Goal: Task Accomplishment & Management: Manage account settings

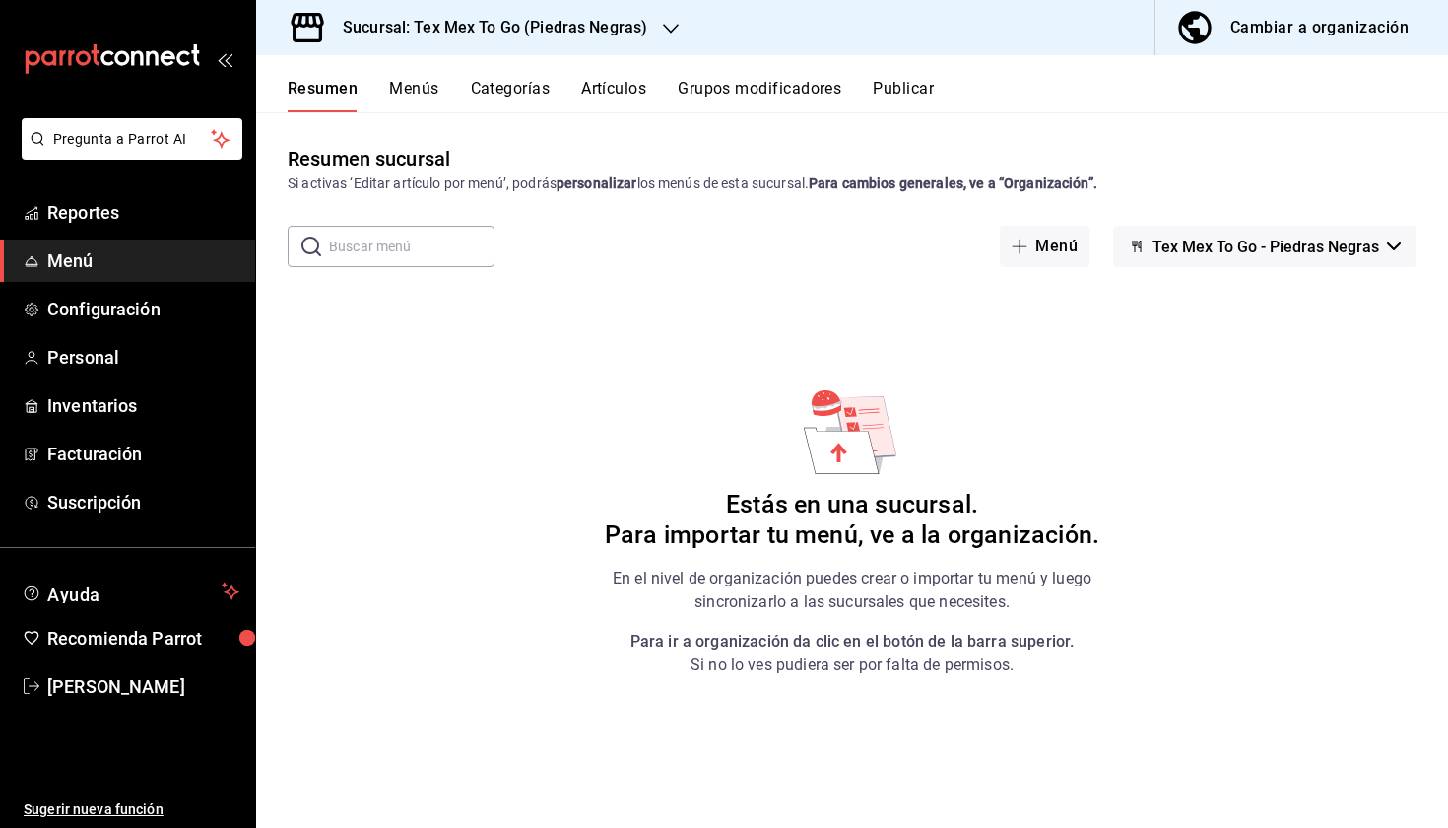
click at [1348, 35] on div "Cambiar a organización" at bounding box center [1320, 28] width 178 height 28
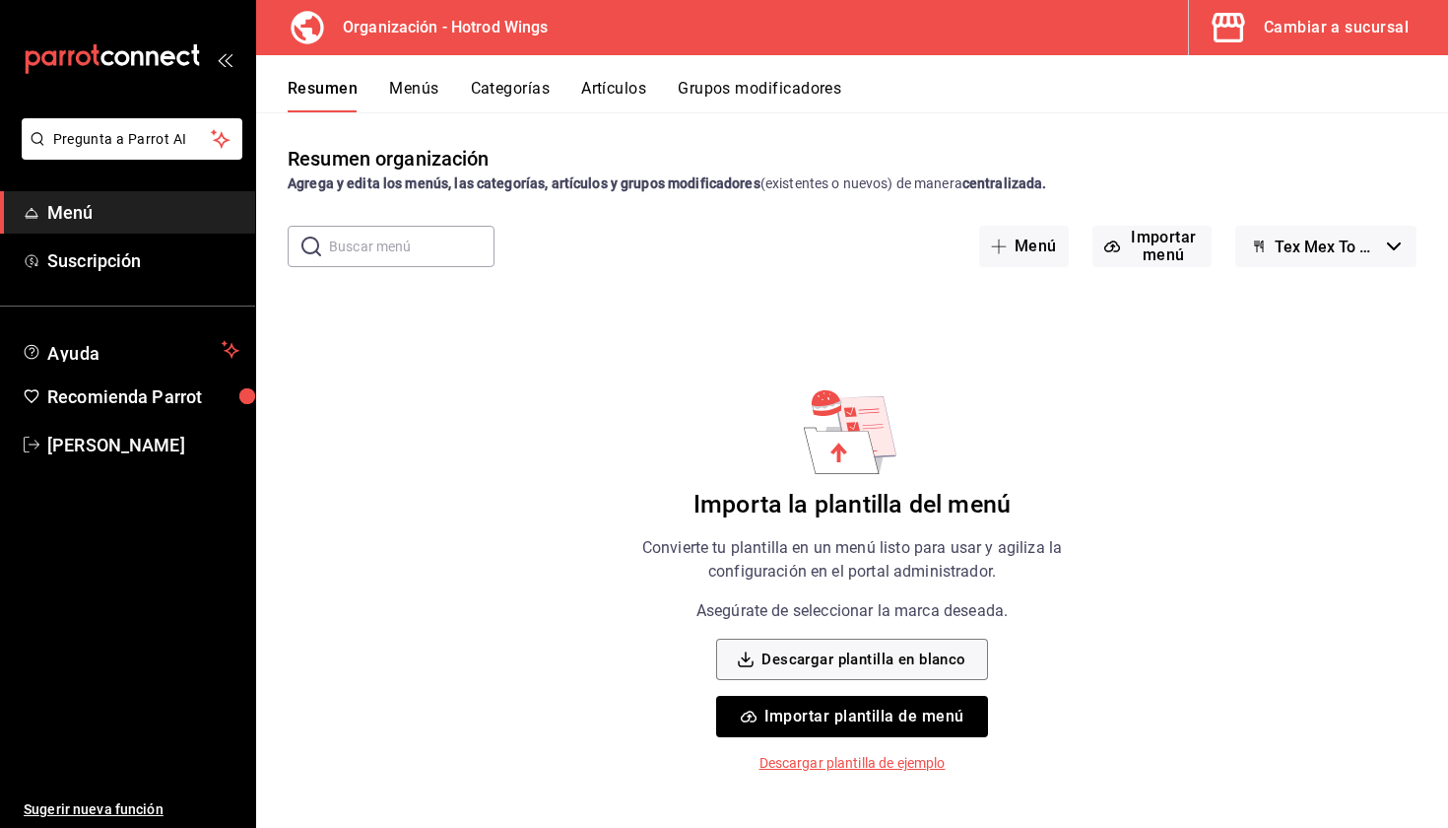
click at [1303, 256] on button "Tex Mex To Go - Borrador" at bounding box center [1326, 246] width 181 height 41
click at [1152, 355] on div at bounding box center [724, 414] width 1448 height 828
click at [727, 94] on button "Grupos modificadores" at bounding box center [760, 95] width 164 height 33
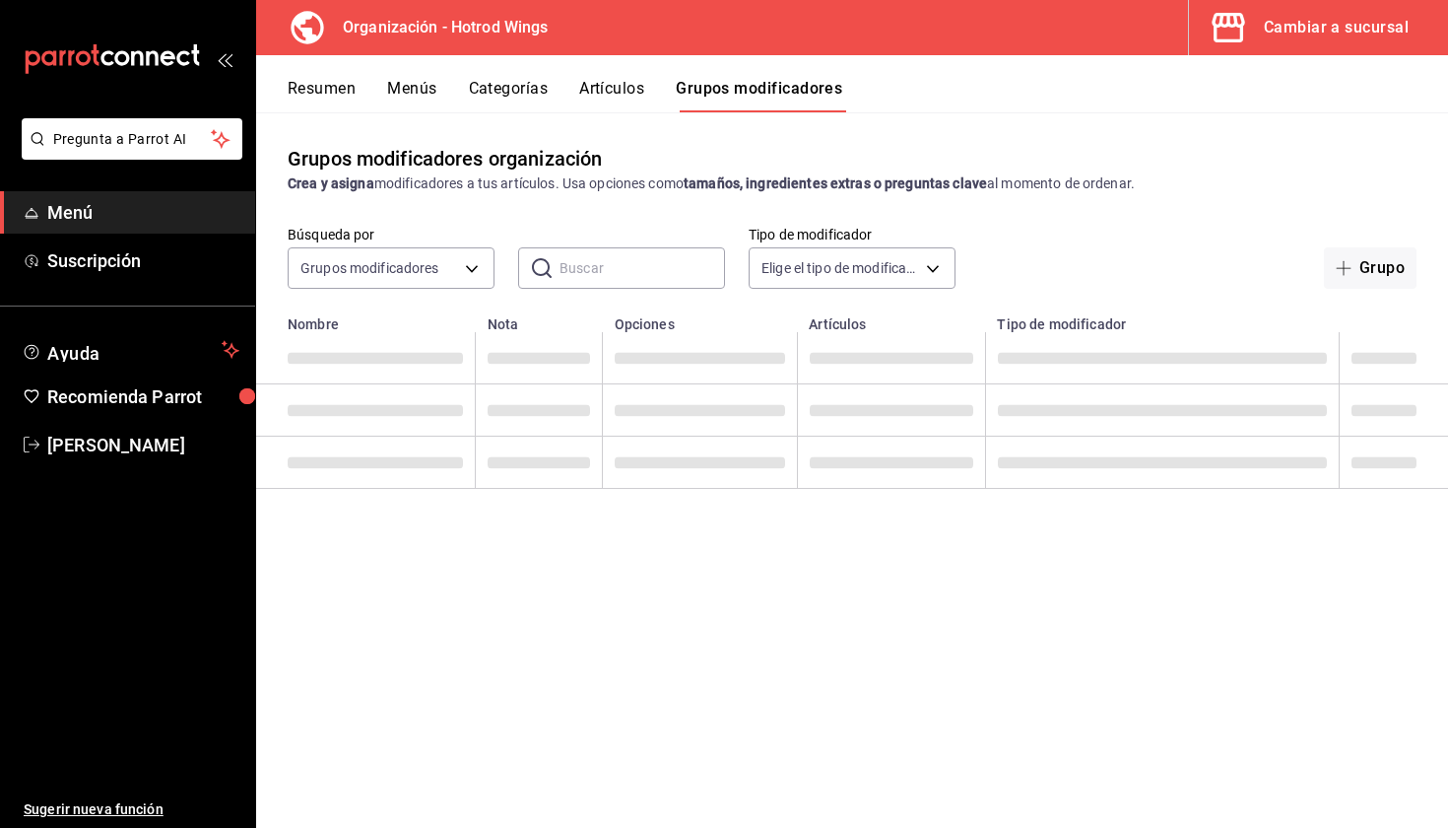
click at [617, 97] on button "Artículos" at bounding box center [611, 95] width 65 height 33
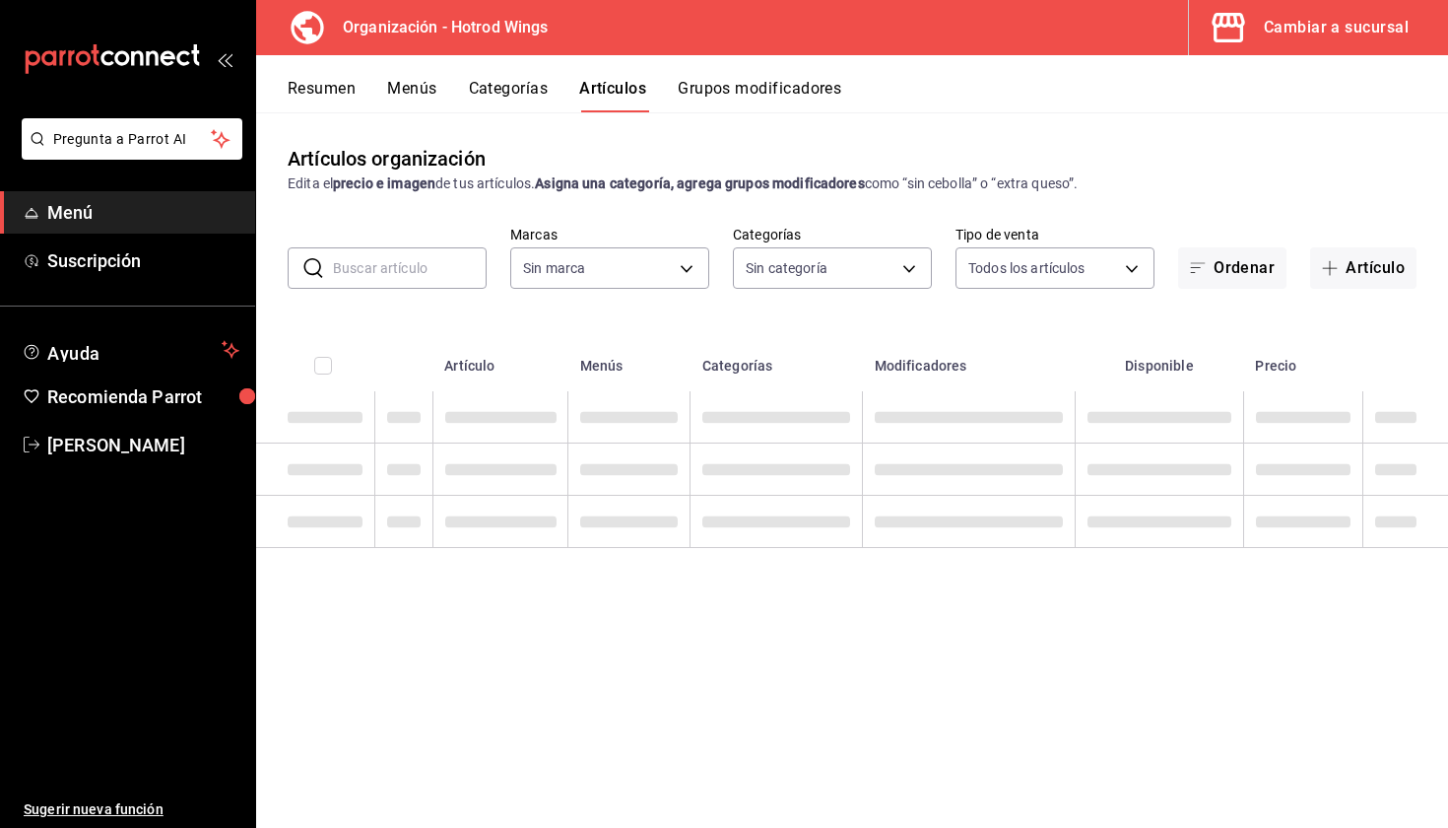
type input "ed312ff7-764c-479c-90dc-f3af843c537d"
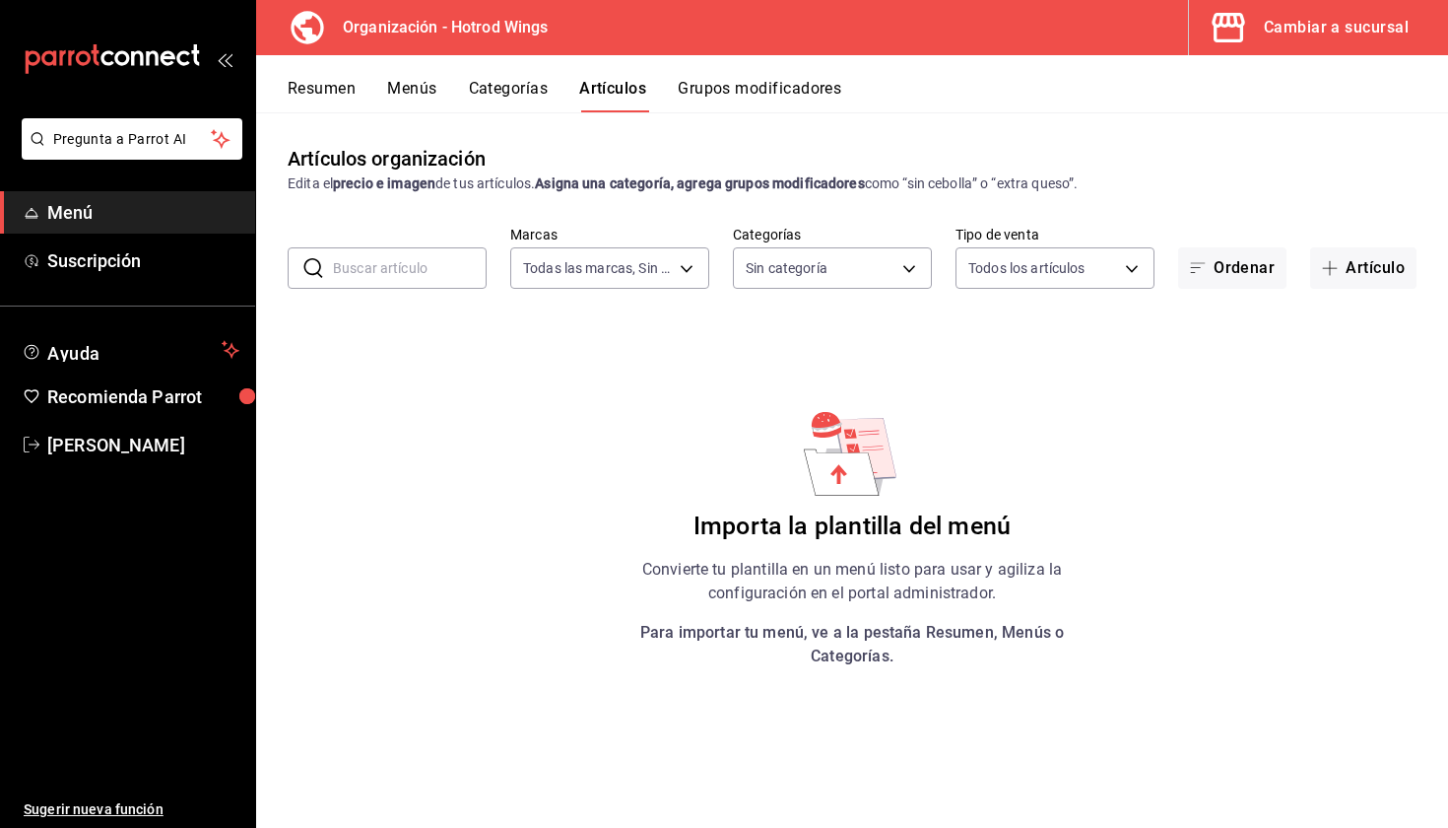
click at [1268, 33] on div "Cambiar a sucursal" at bounding box center [1336, 28] width 145 height 28
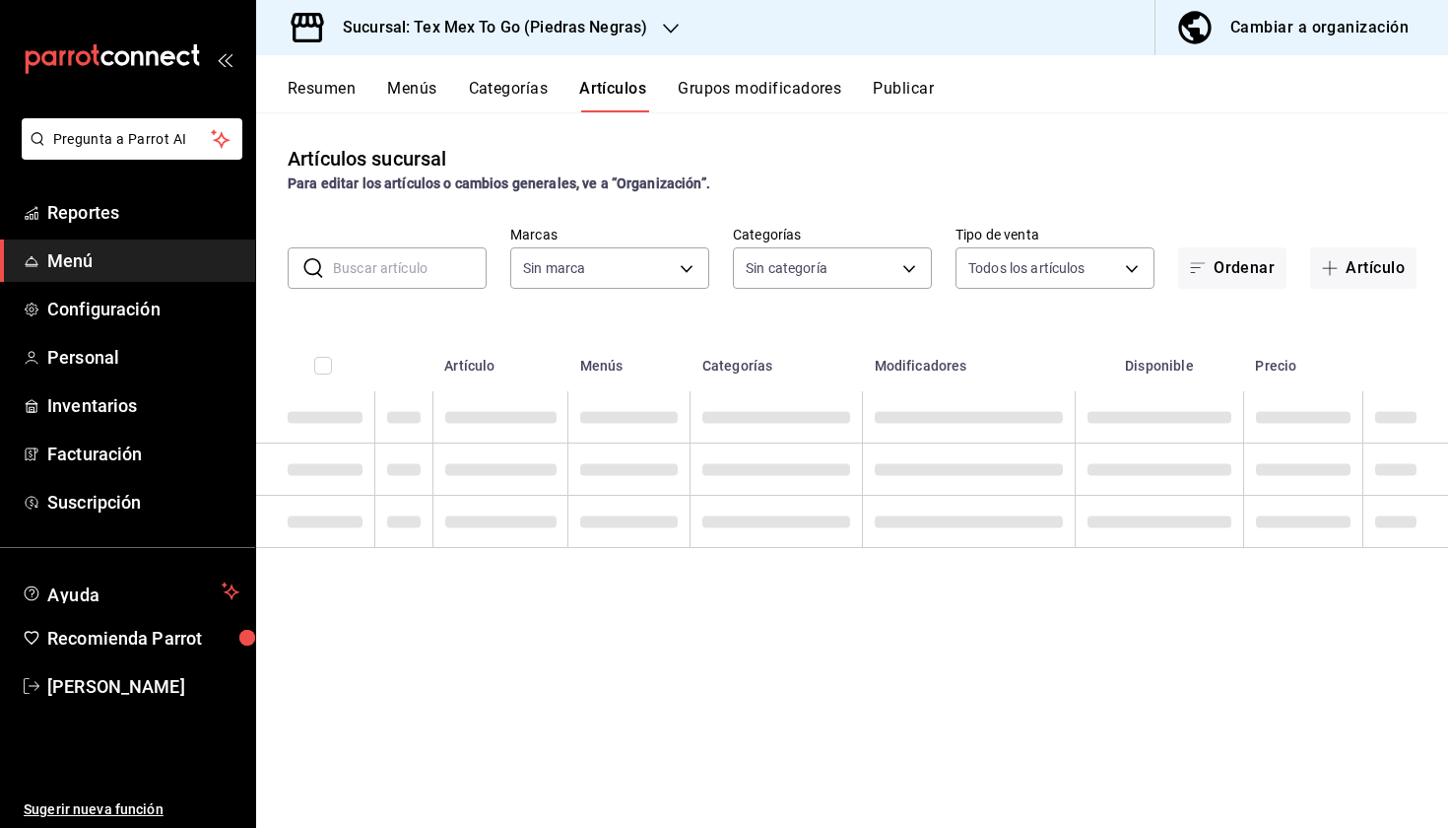
click at [527, 29] on h3 "Sucursal: Tex Mex To Go (Piedras Negras)" at bounding box center [487, 28] width 320 height 24
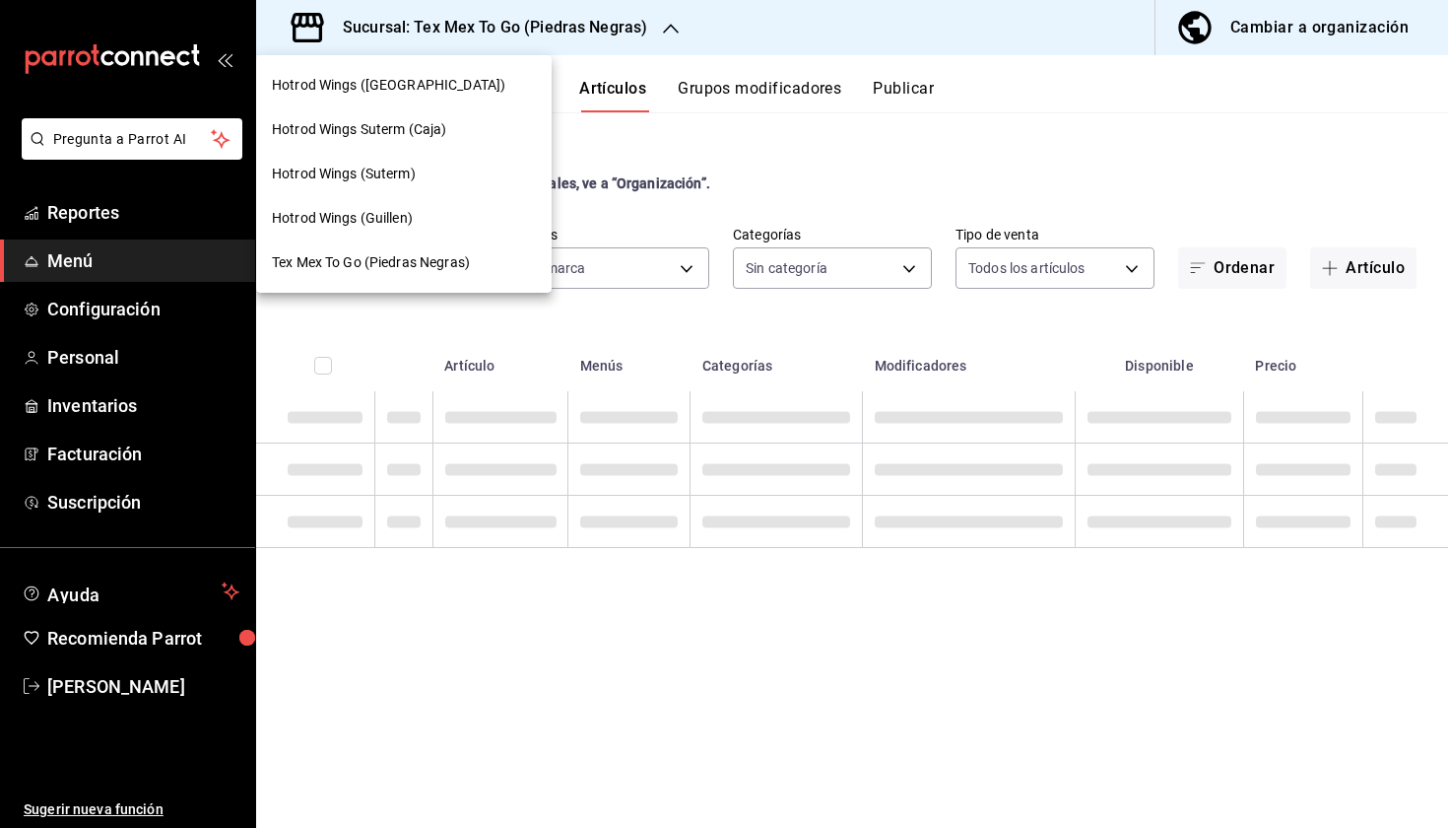
type input "eb06541f-5acd-4d20-ae9d-083795bc6976"
type input "3af3ad76-18bd-406c-9b11-798cb5317cbf,3646f670-00cf-4569-944c-761056295dc0,586a5…"
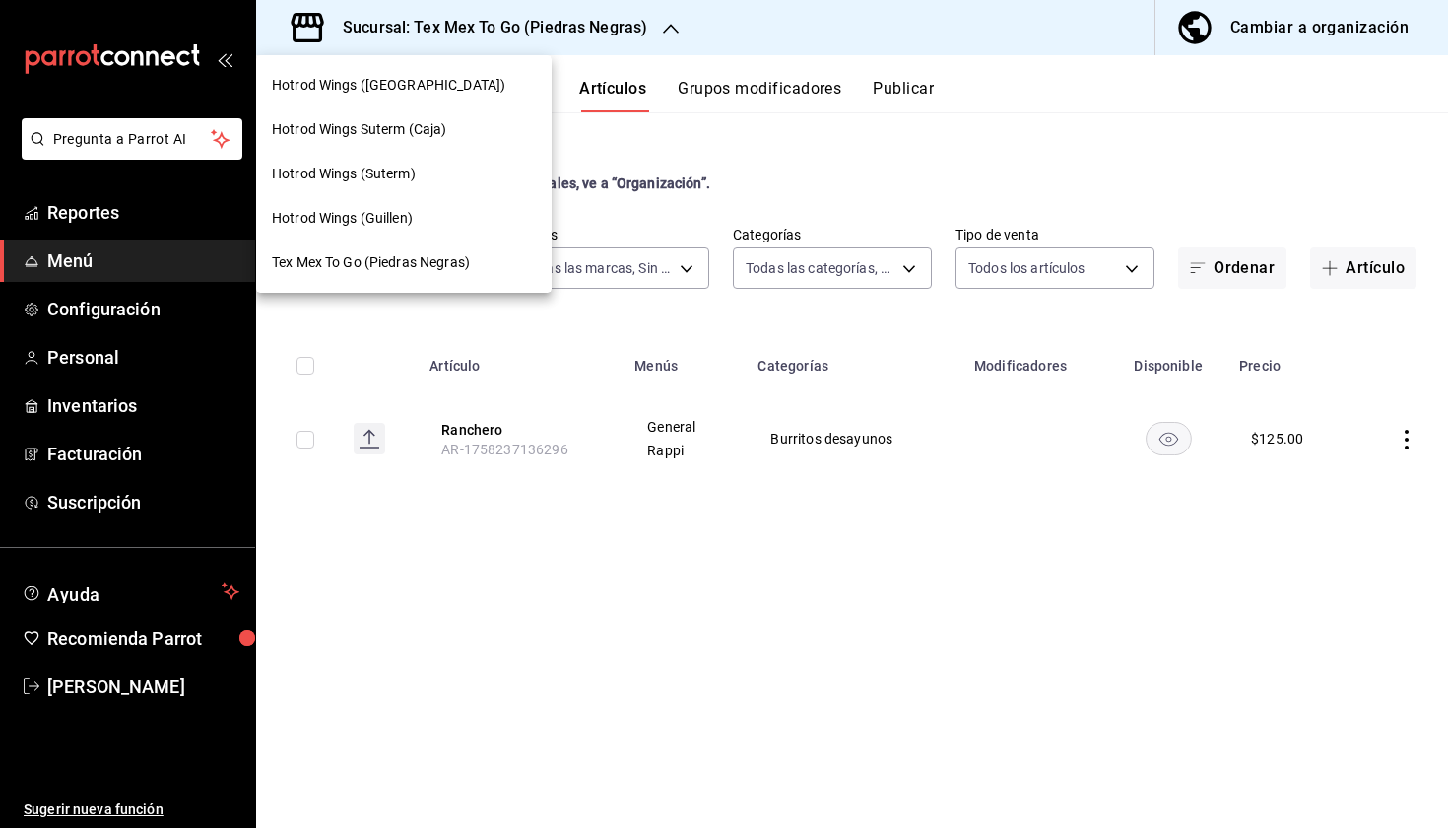
click at [403, 221] on span "Hotrod Wings (Guillen)" at bounding box center [342, 218] width 141 height 21
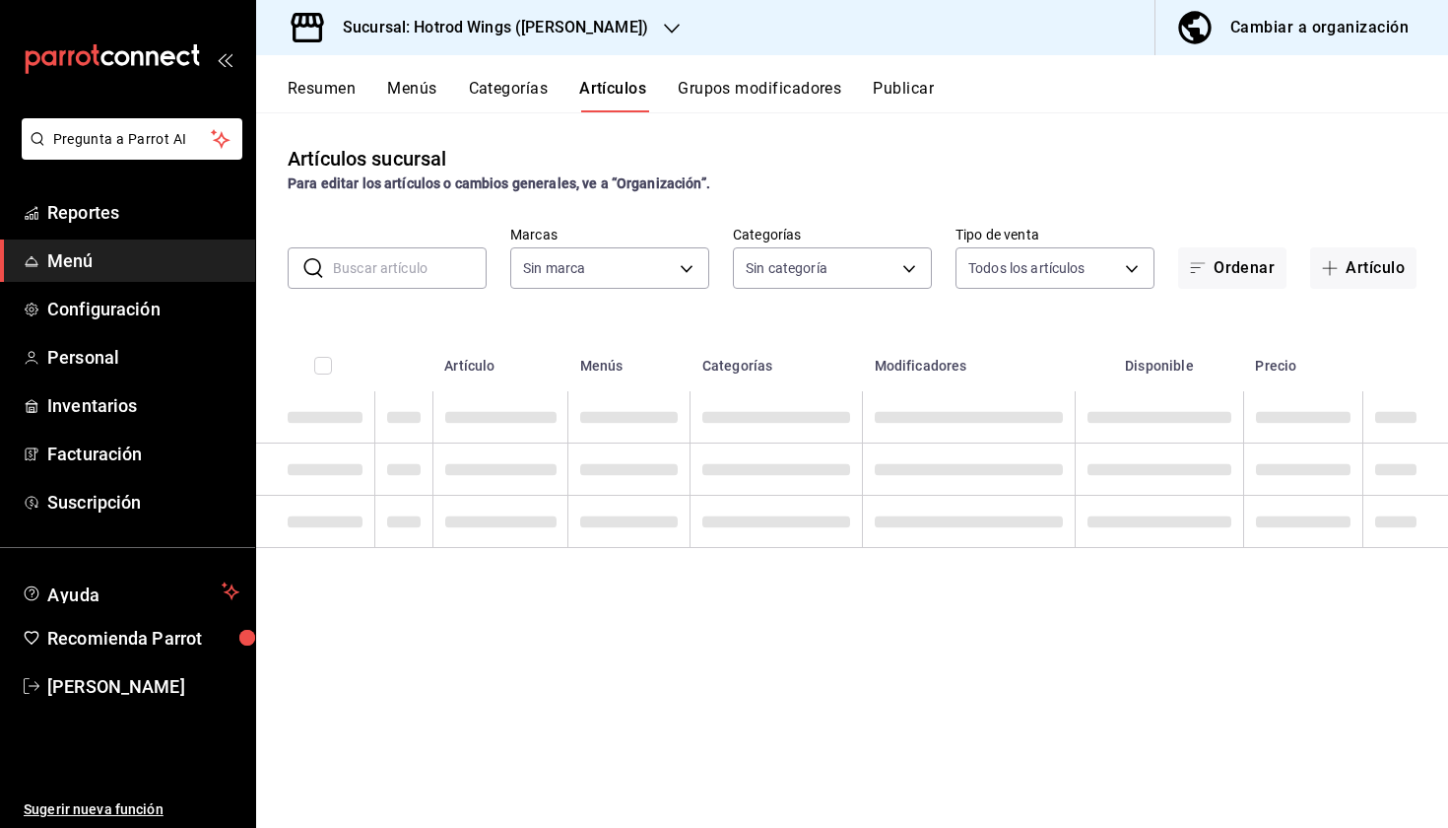
type input "7ceb17a1-d580-4392-8445-d5e8a42d23ae"
type input "3a1c9eff-5f91-4d75-a289-a9aa8e684f8a,e007189e-d02f-48fe-b106-2061e8f7d3b7,6107a…"
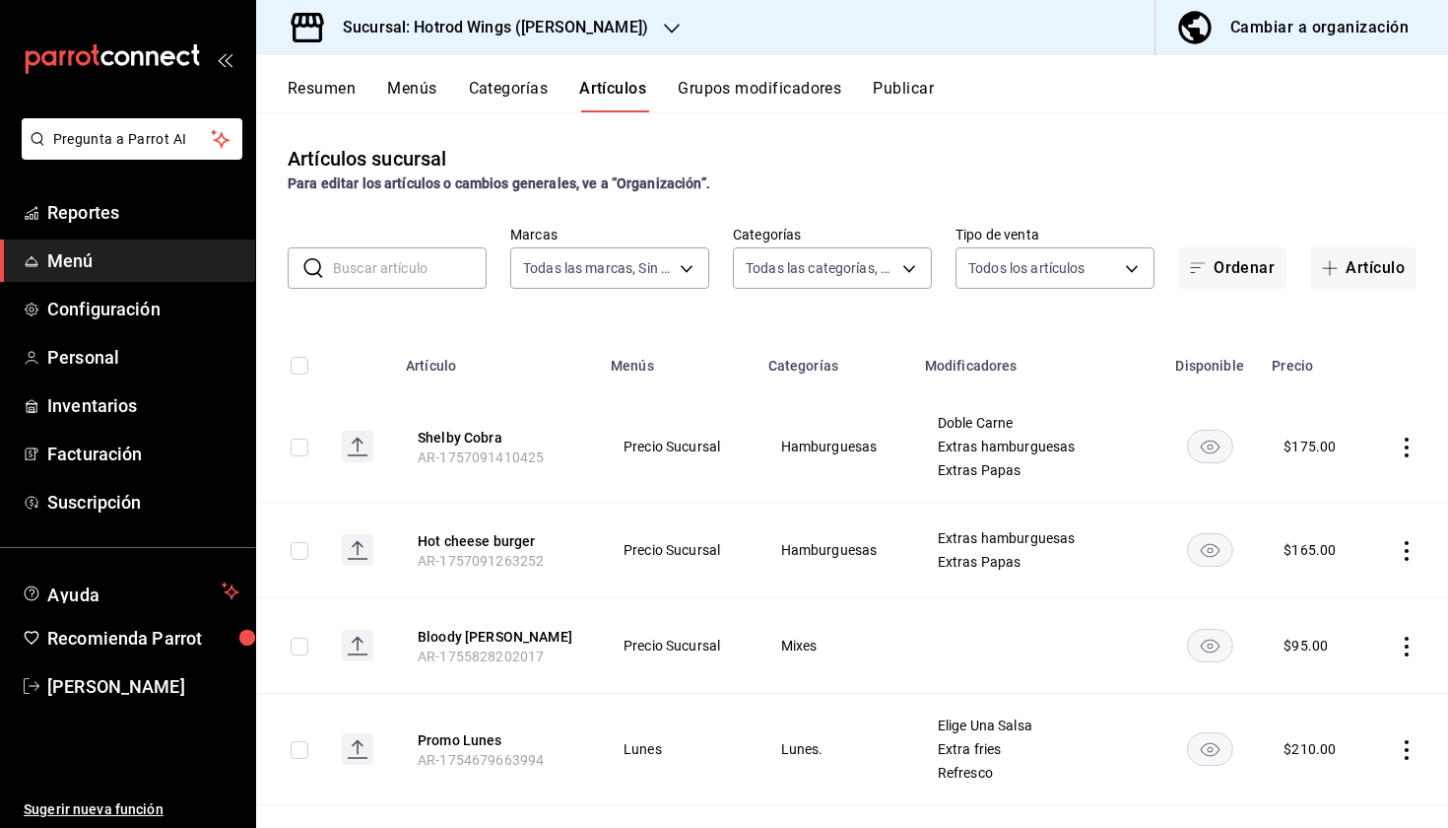
click at [1333, 32] on div "Cambiar a organización" at bounding box center [1320, 28] width 178 height 28
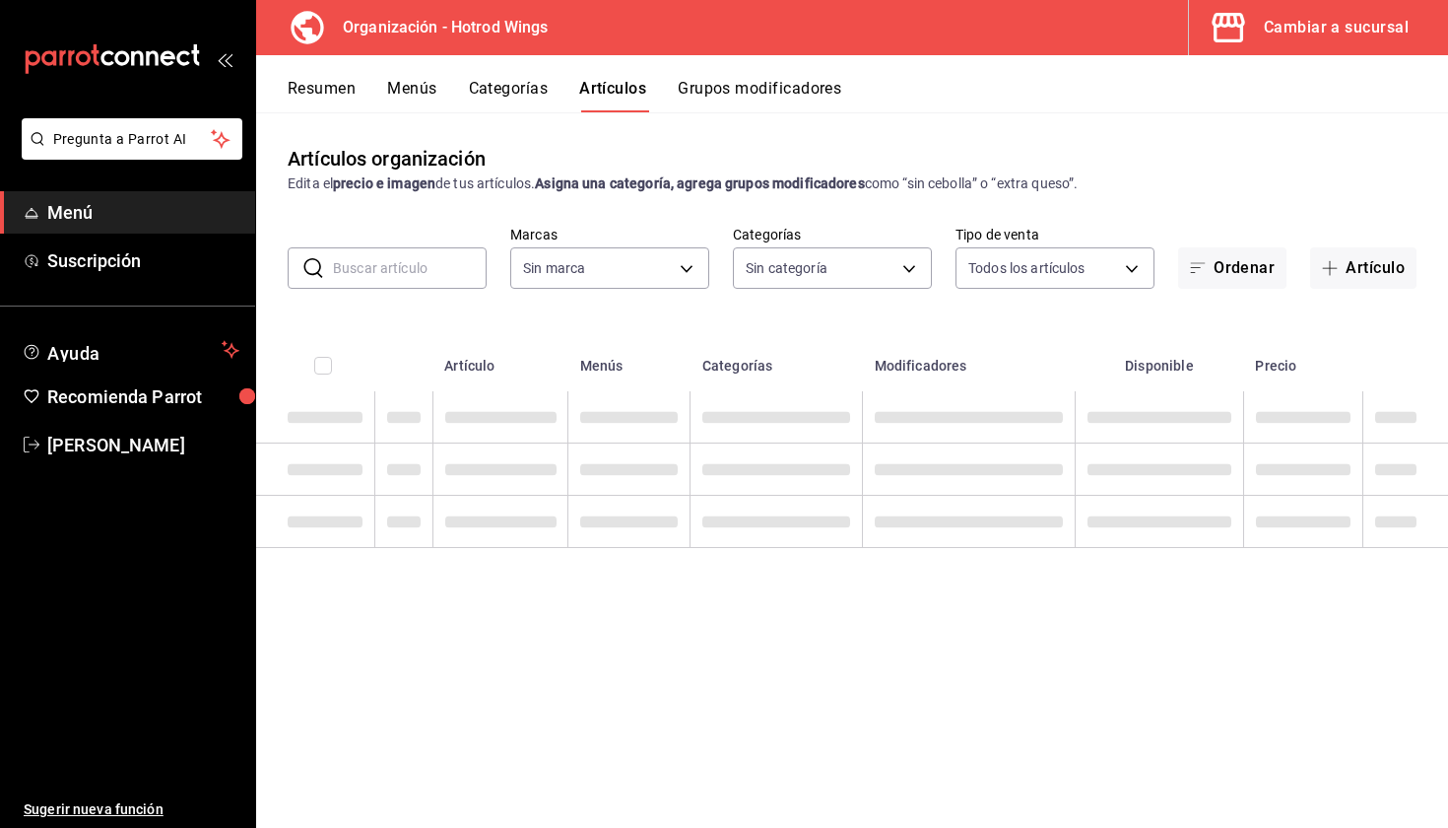
type input "ed312ff7-764c-479c-90dc-f3af843c537d"
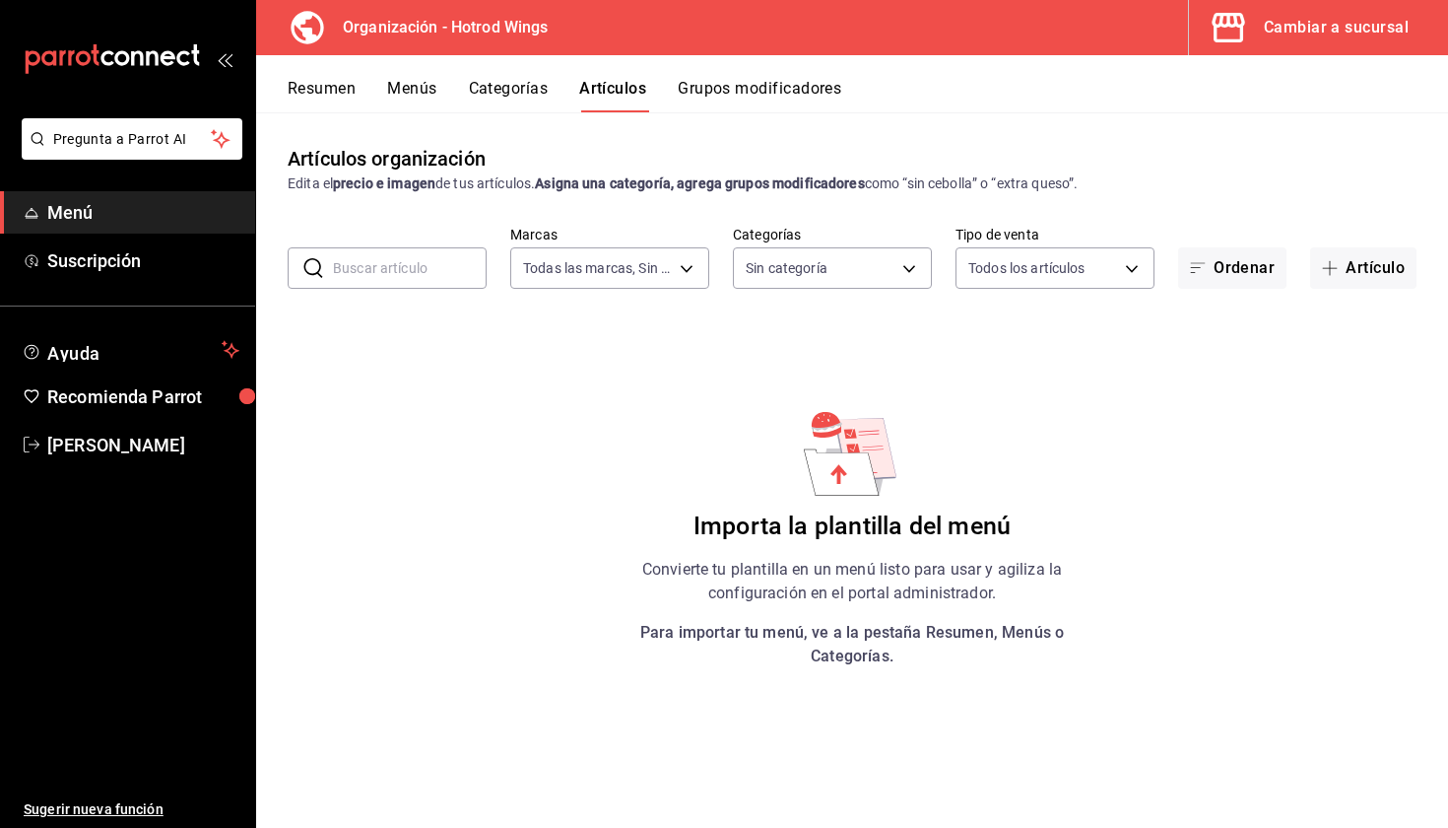
click at [542, 98] on button "Categorías" at bounding box center [509, 95] width 80 height 33
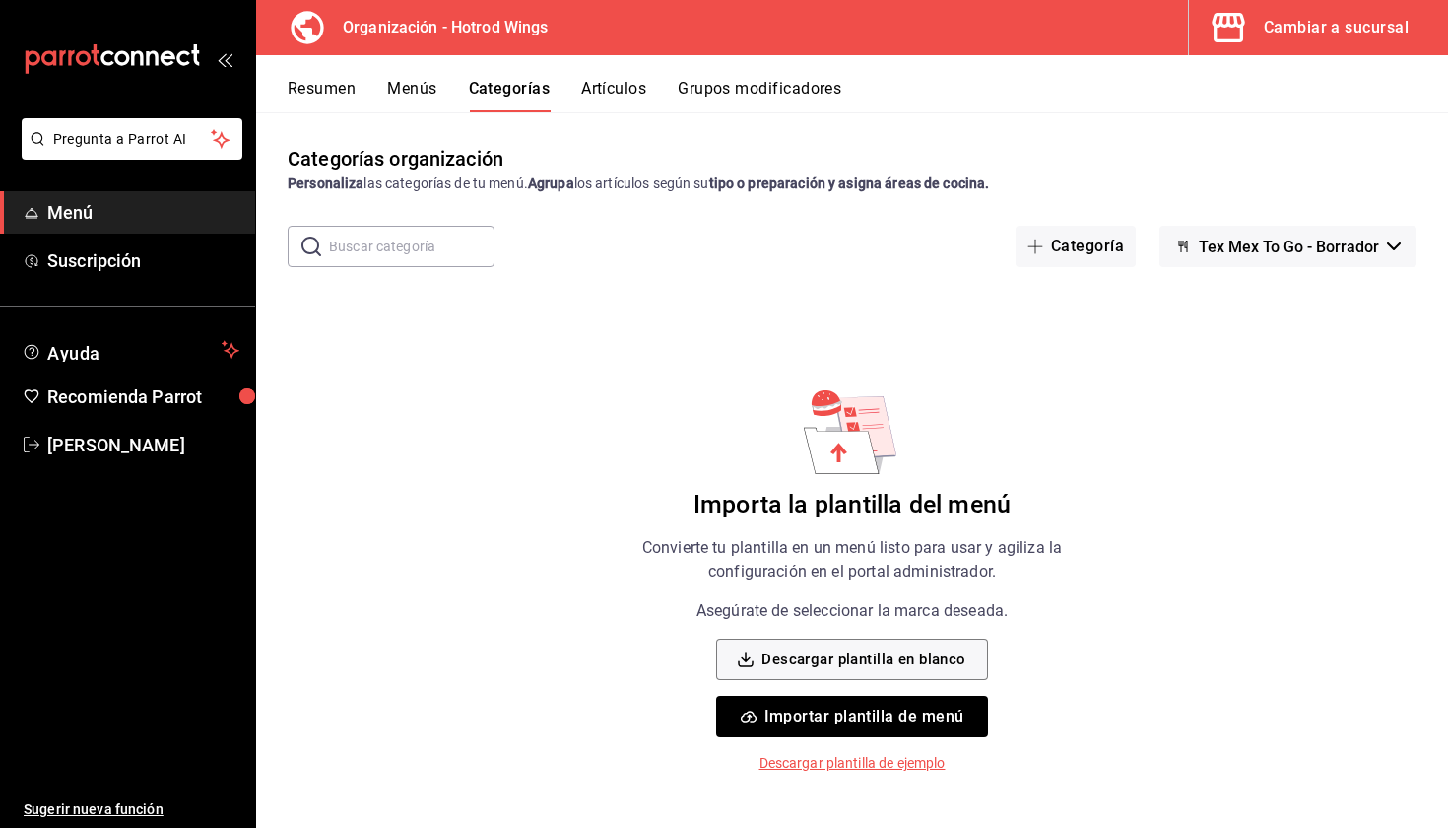
click at [423, 98] on button "Menús" at bounding box center [411, 95] width 49 height 33
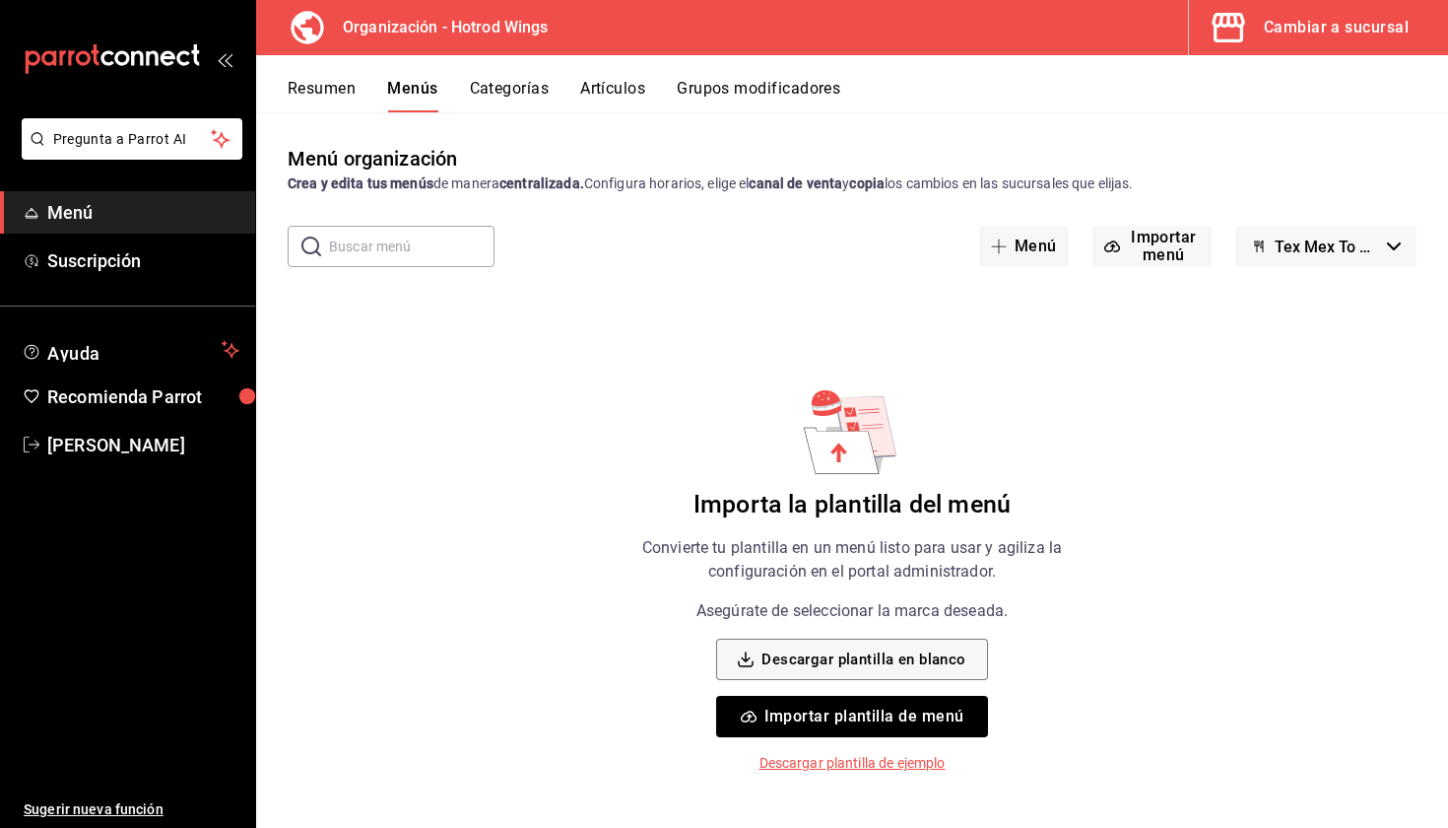
click at [1291, 265] on button "Tex Mex To Go - Borrador" at bounding box center [1326, 246] width 181 height 41
click at [1290, 261] on div at bounding box center [724, 414] width 1448 height 828
click at [346, 102] on button "Resumen" at bounding box center [322, 95] width 68 height 33
click at [1288, 48] on button "Cambiar a sucursal" at bounding box center [1310, 27] width 243 height 55
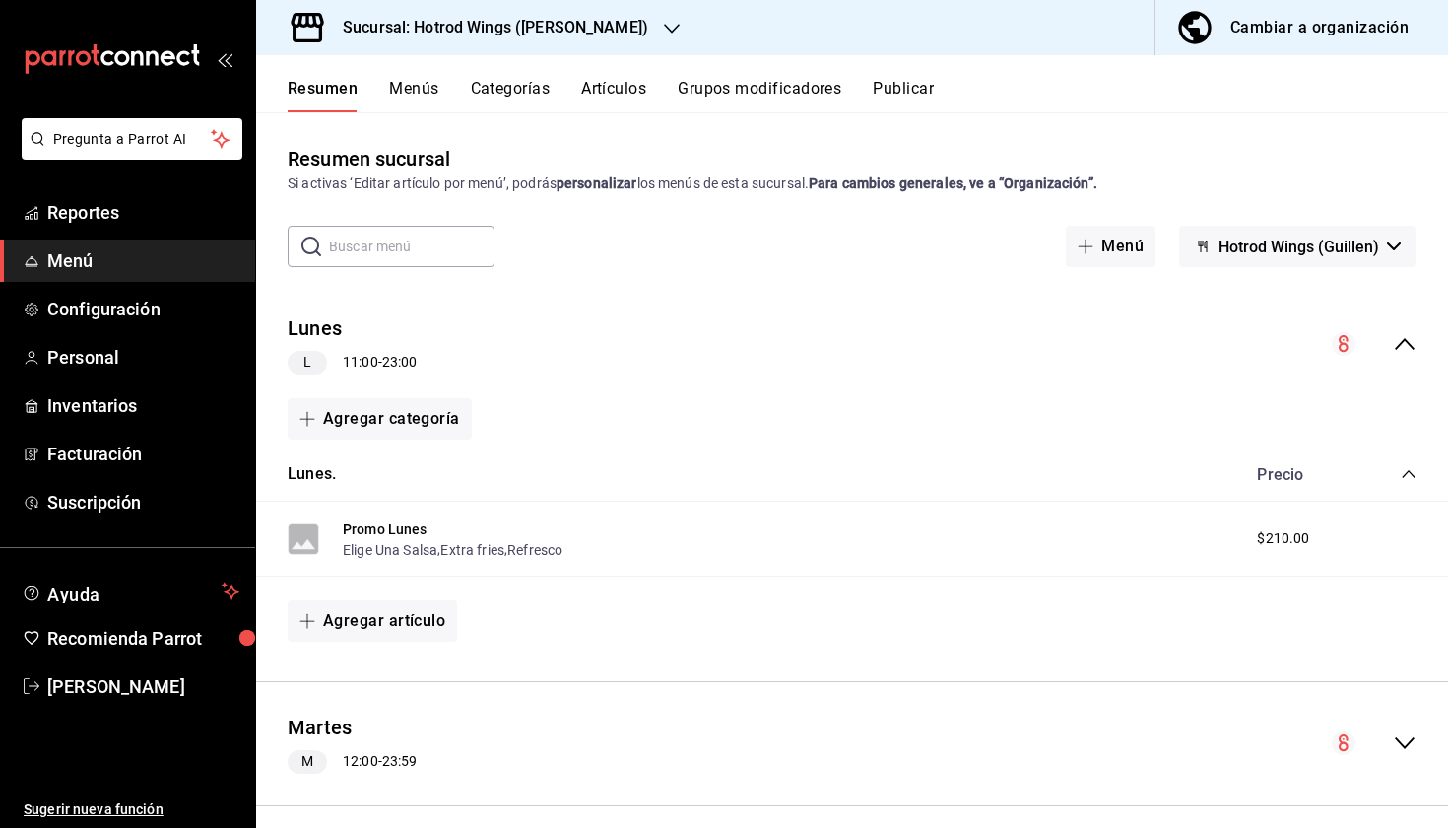
click at [506, 17] on h3 "Sucursal: Hotrod Wings ([PERSON_NAME])" at bounding box center [487, 28] width 321 height 24
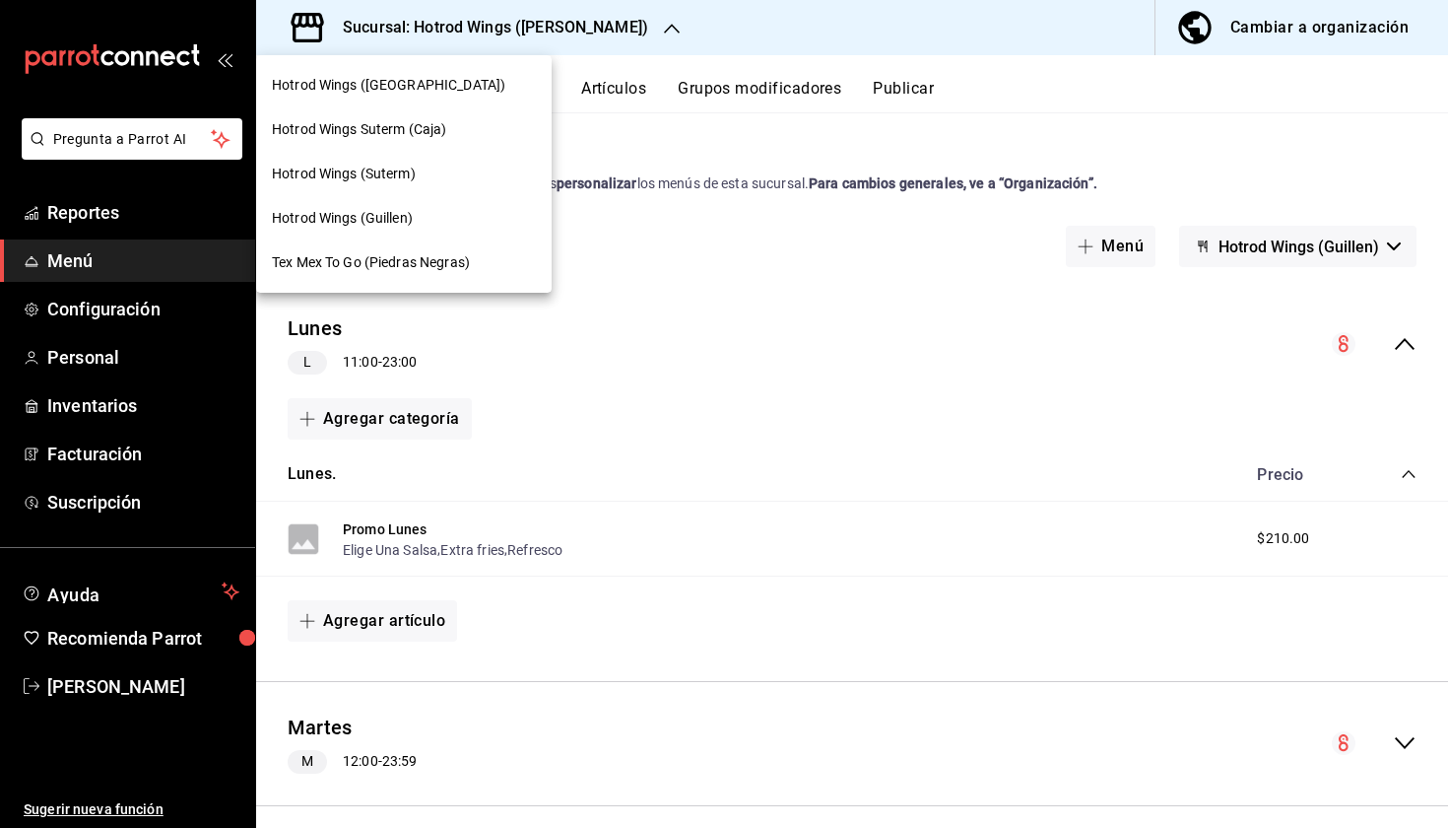
click at [447, 175] on div "Hotrod Wings (Suterm)" at bounding box center [404, 174] width 264 height 21
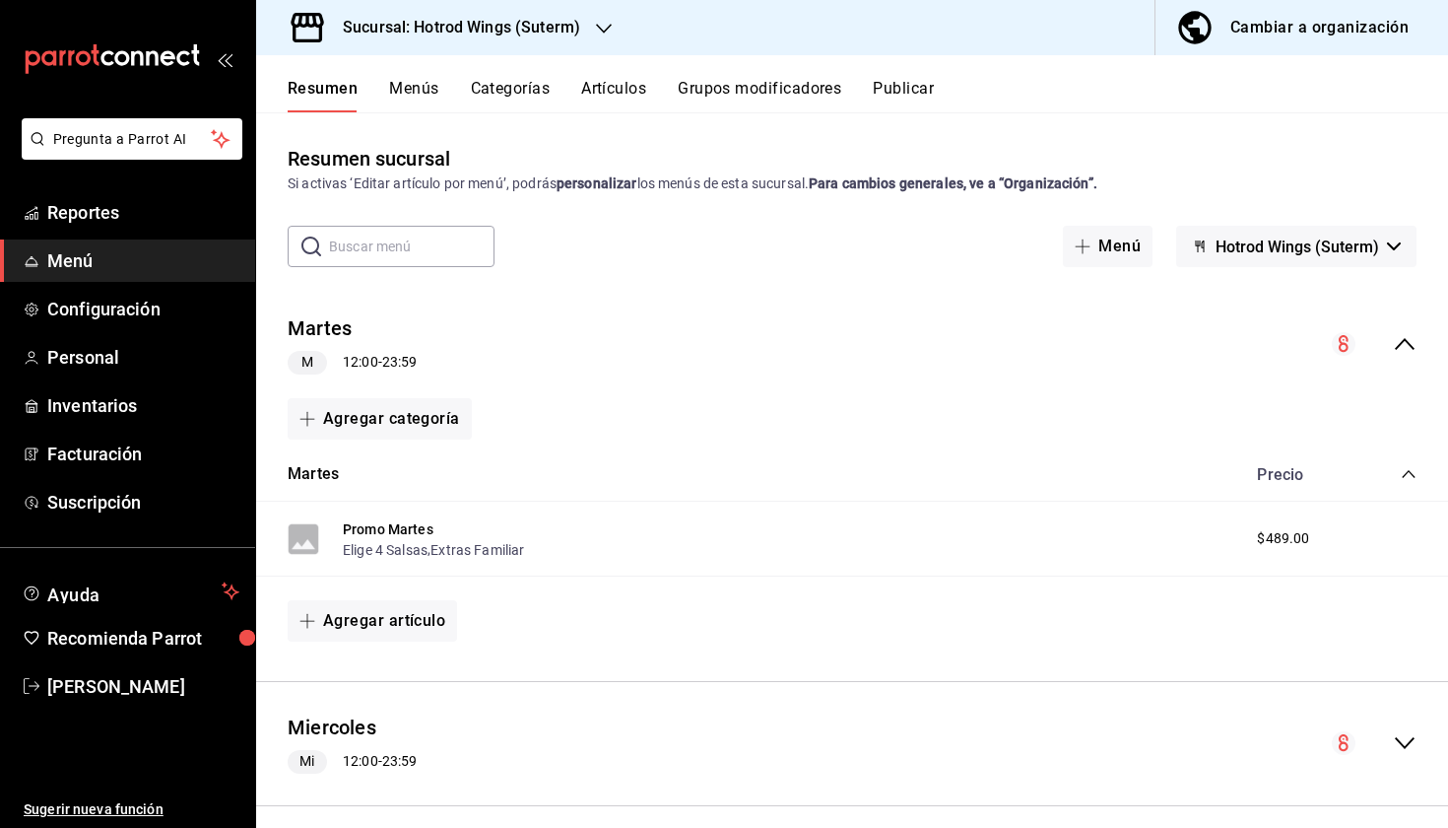
click at [1288, 40] on div "Cambiar a organización" at bounding box center [1320, 28] width 178 height 28
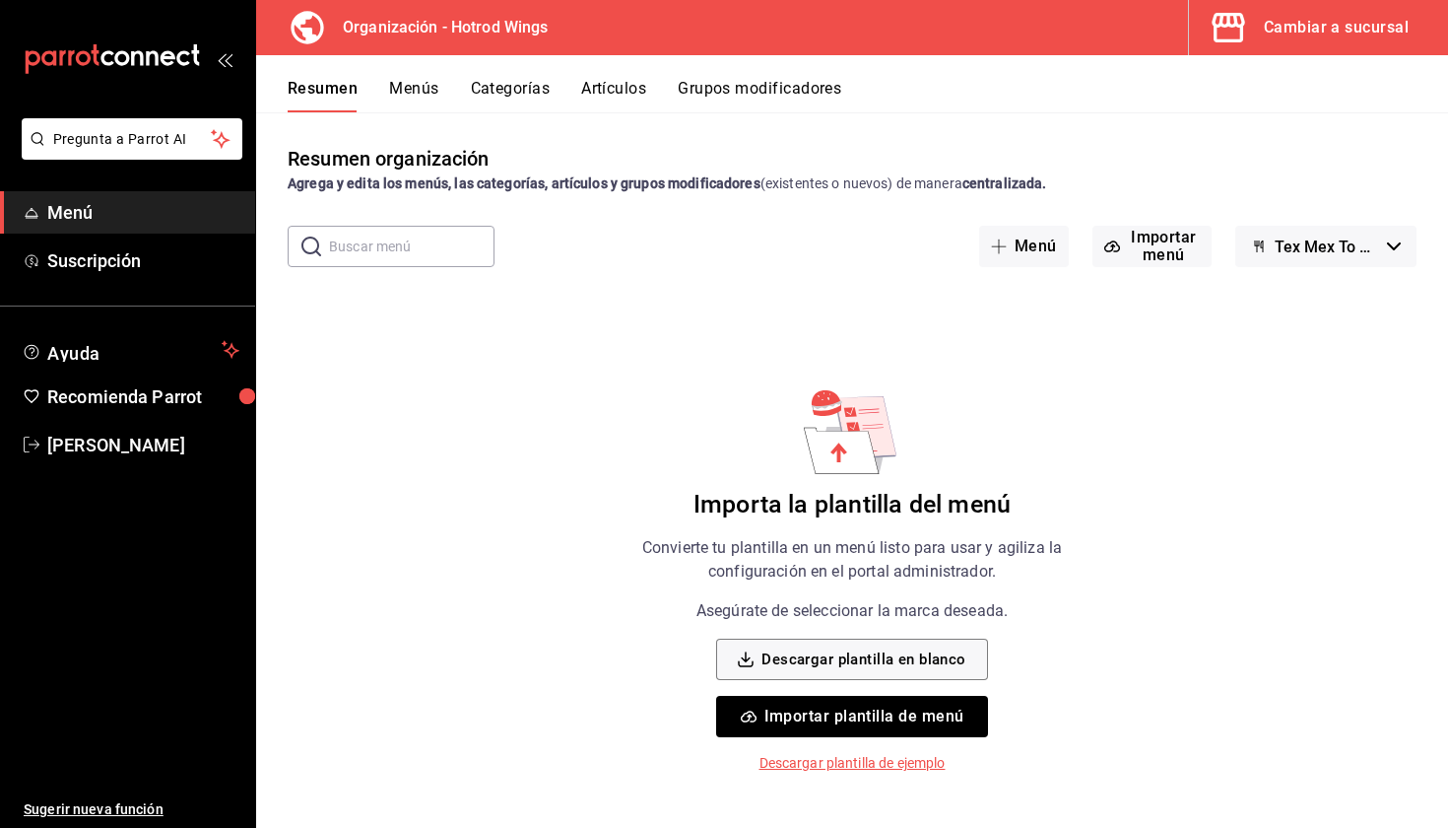
click at [1342, 252] on span "Tex Mex To Go - Borrador" at bounding box center [1327, 246] width 104 height 19
click at [1342, 252] on div at bounding box center [724, 414] width 1448 height 828
